Goal: Transaction & Acquisition: Book appointment/travel/reservation

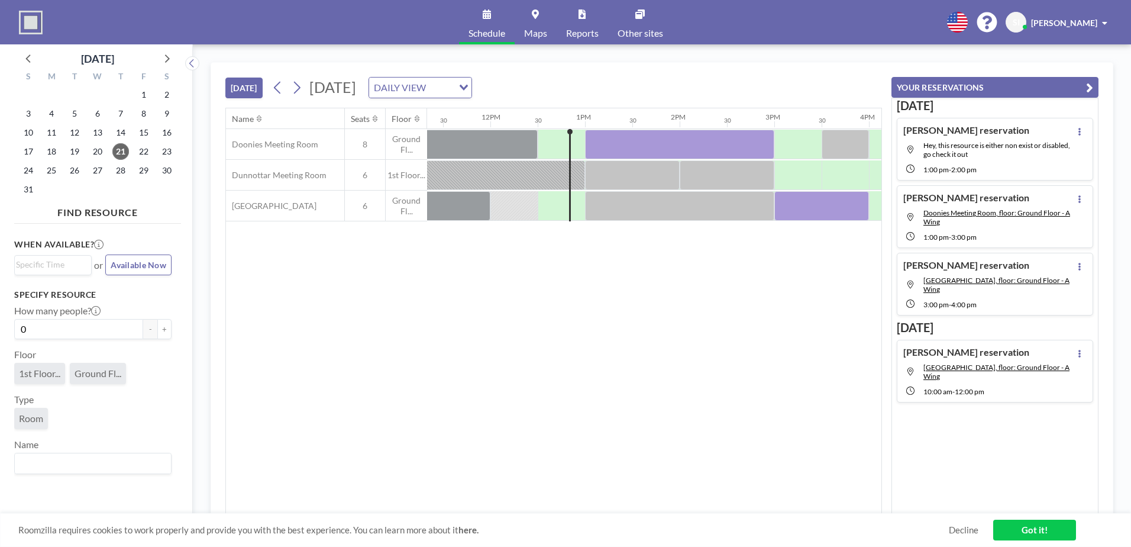
scroll to position [0, 1136]
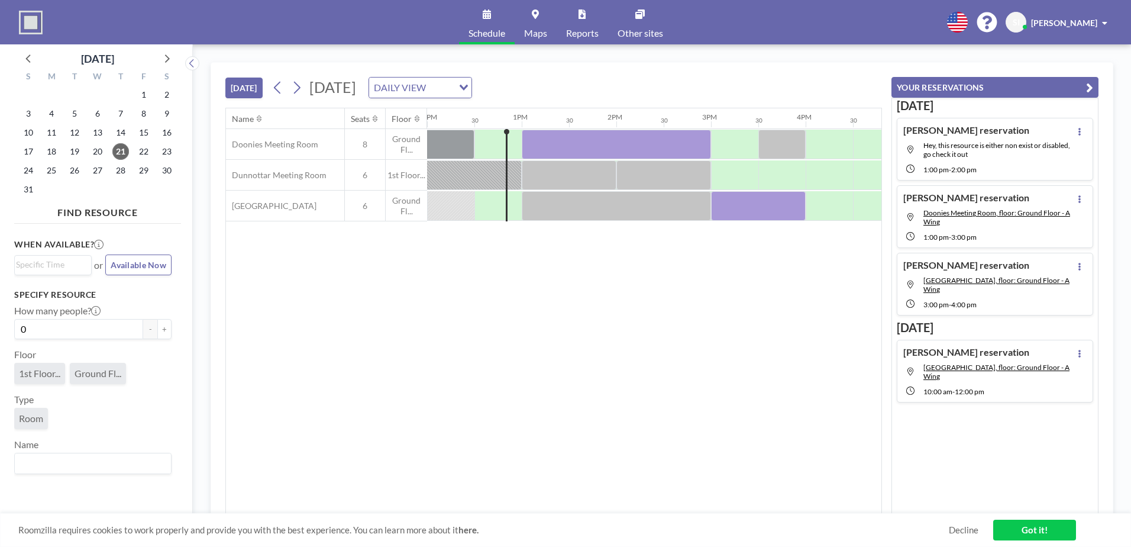
click at [62, 170] on div "25" at bounding box center [51, 170] width 23 height 19
click at [57, 170] on span "25" at bounding box center [51, 170] width 17 height 17
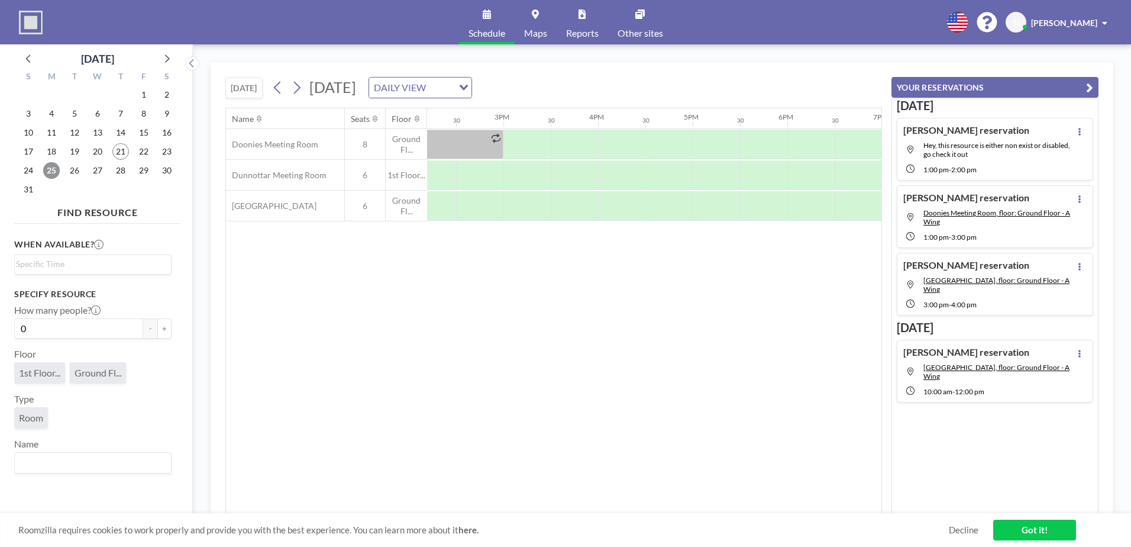
scroll to position [0, 1332]
click at [535, 146] on div at bounding box center [538, 145] width 47 height 30
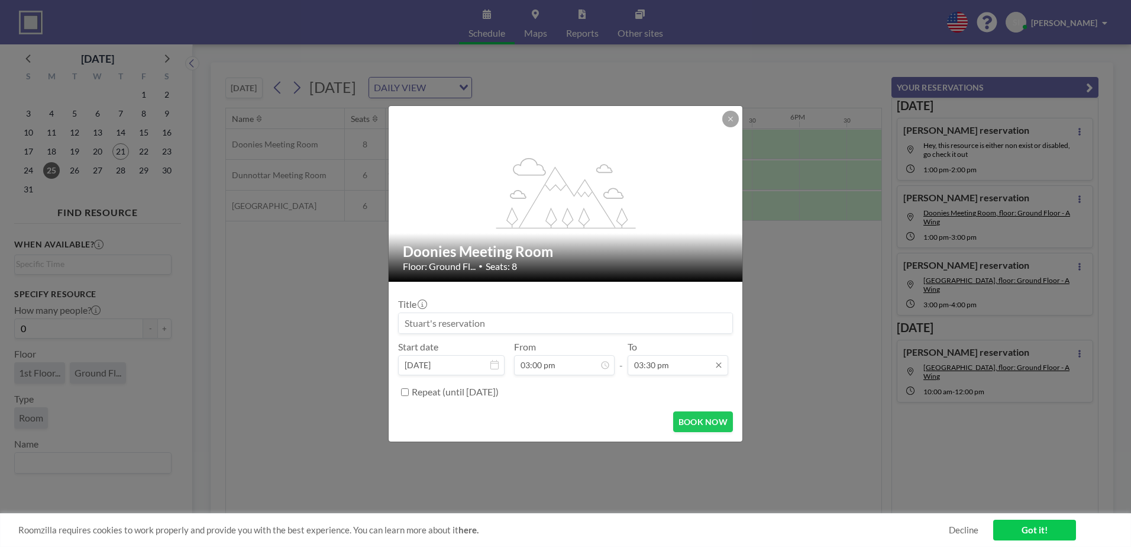
scroll to position [316, 0]
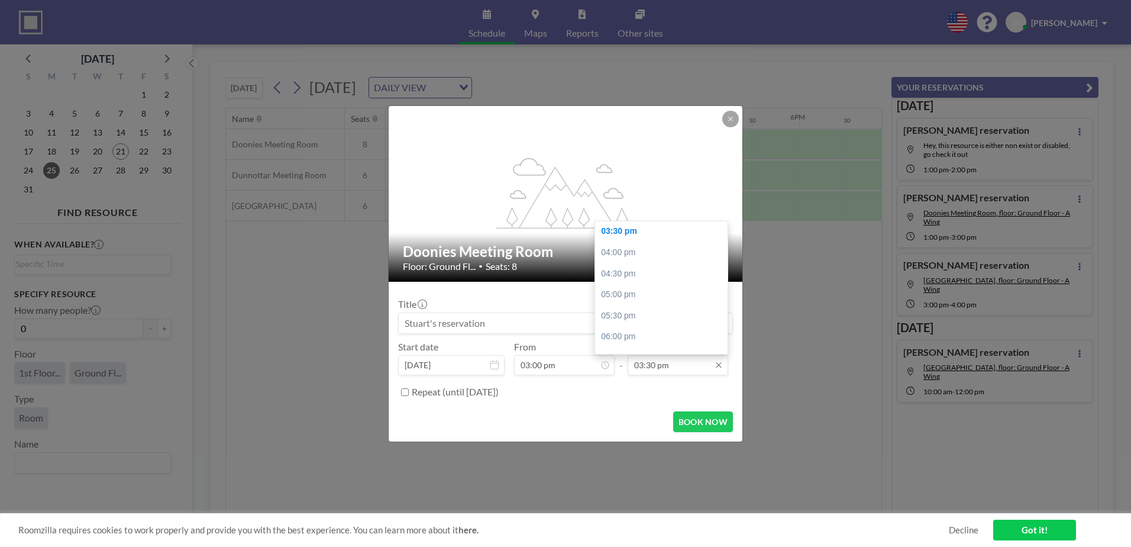
click at [670, 367] on input "03:30 pm" at bounding box center [678, 365] width 101 height 20
click at [650, 293] on div "05:00 pm" at bounding box center [664, 294] width 138 height 21
type input "05:00 pm"
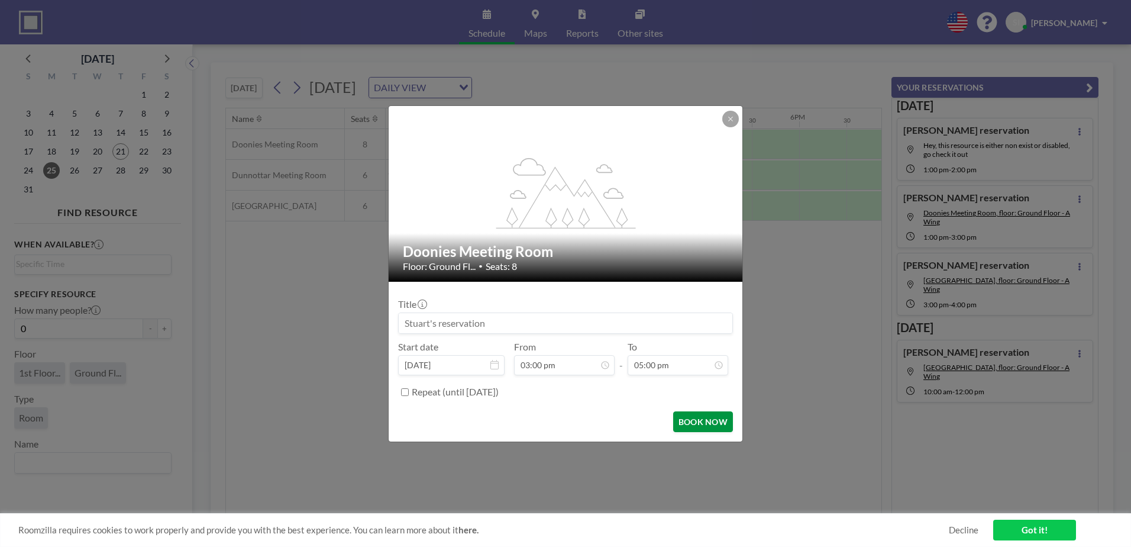
click at [721, 425] on button "BOOK NOW" at bounding box center [703, 421] width 60 height 21
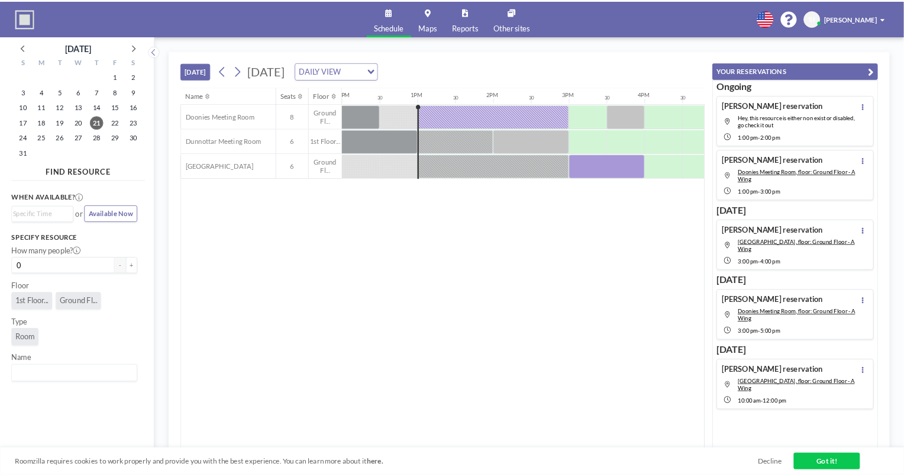
scroll to position [0, 1136]
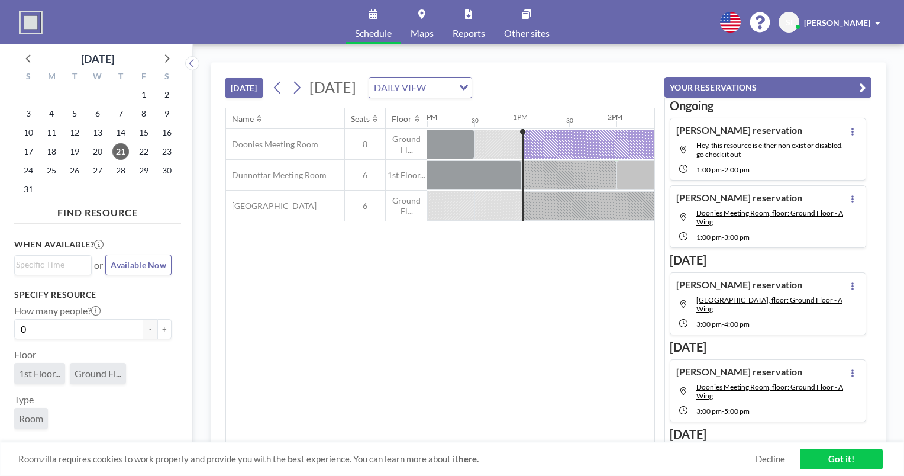
click at [452, 222] on div "Name Seats Floor 12AM 30 1AM 30 2AM 30 3AM 30 4AM 30 5AM 30 6AM 30 7AM 30 8AM 3…" at bounding box center [440, 275] width 428 height 334
